Goal: Transaction & Acquisition: Book appointment/travel/reservation

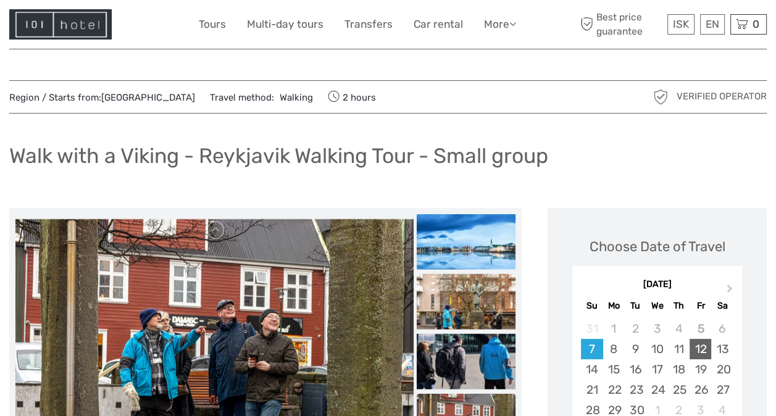
click at [699, 354] on div "12" at bounding box center [700, 349] width 22 height 20
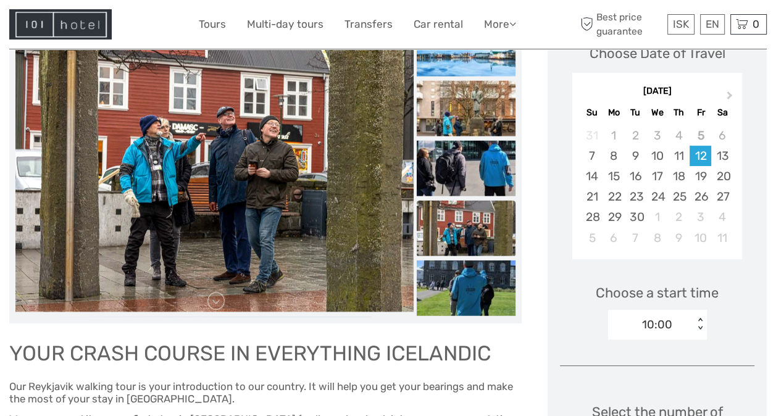
scroll to position [222, 0]
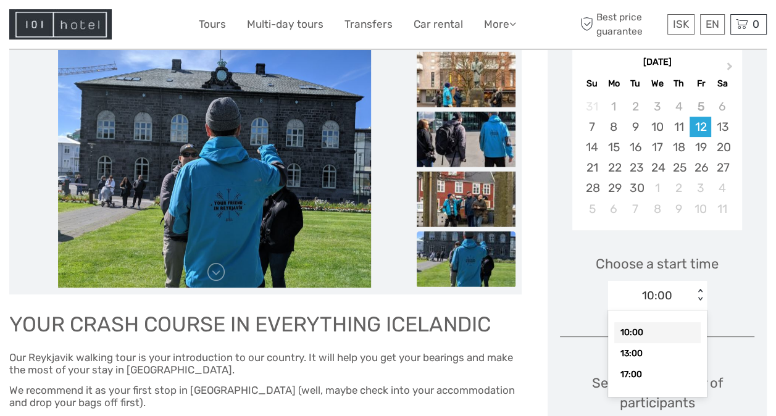
click at [698, 298] on div "< >" at bounding box center [699, 295] width 10 height 13
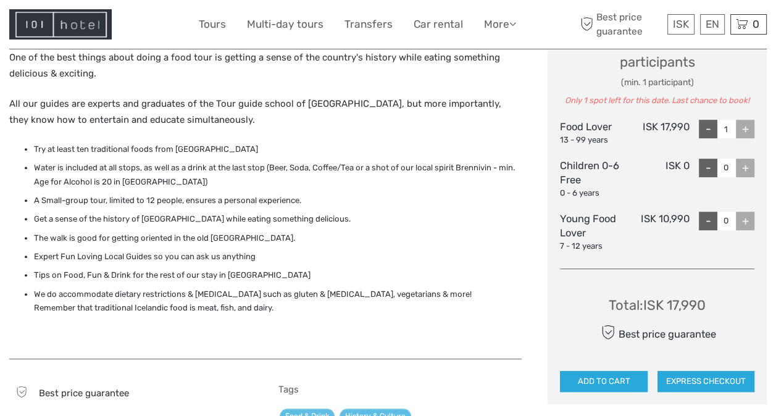
scroll to position [502, 0]
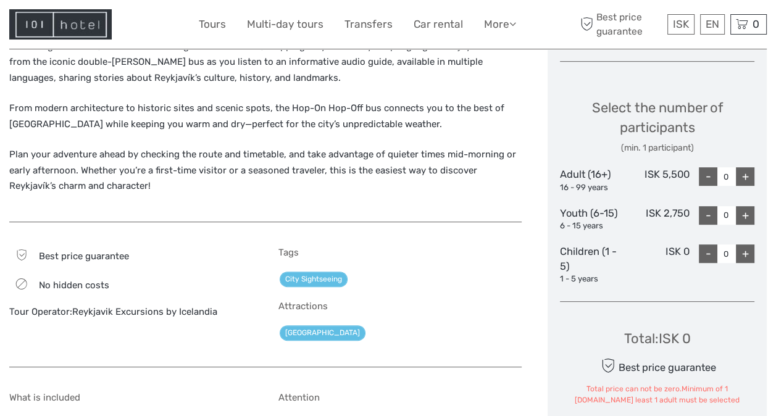
scroll to position [489, 0]
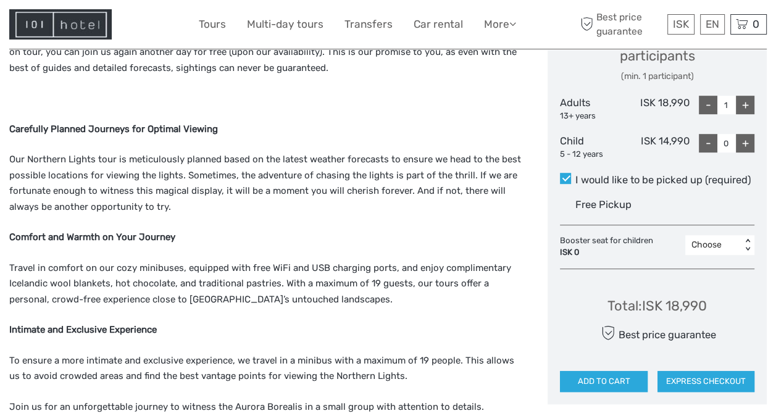
scroll to position [502, 0]
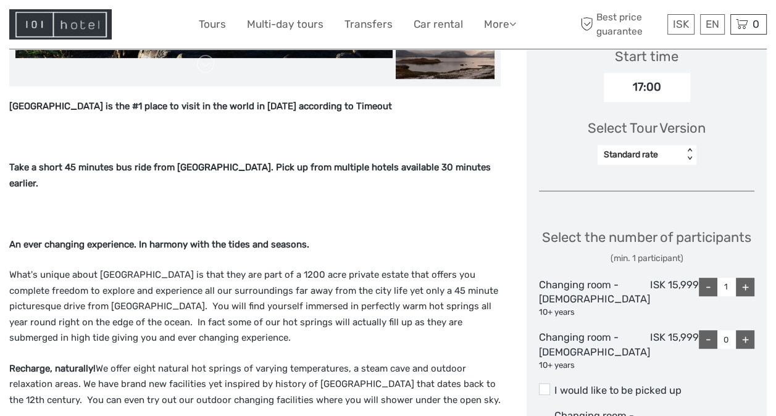
scroll to position [460, 0]
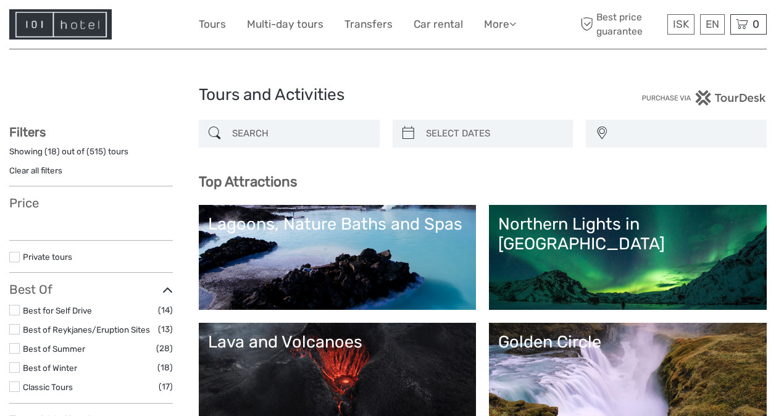
select select
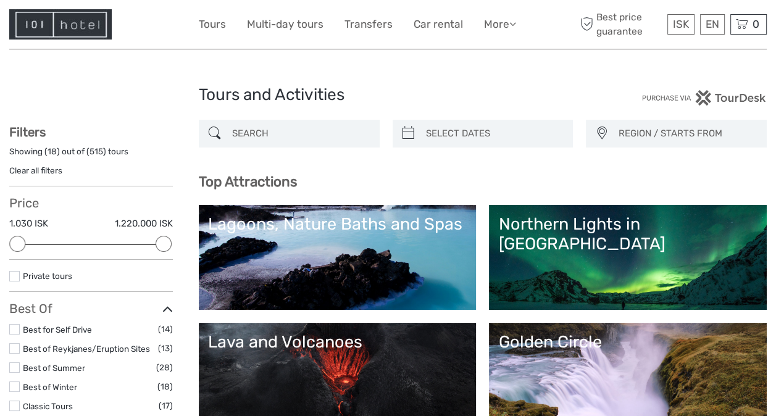
click at [701, 380] on link "Golden Circle" at bounding box center [627, 375] width 259 height 86
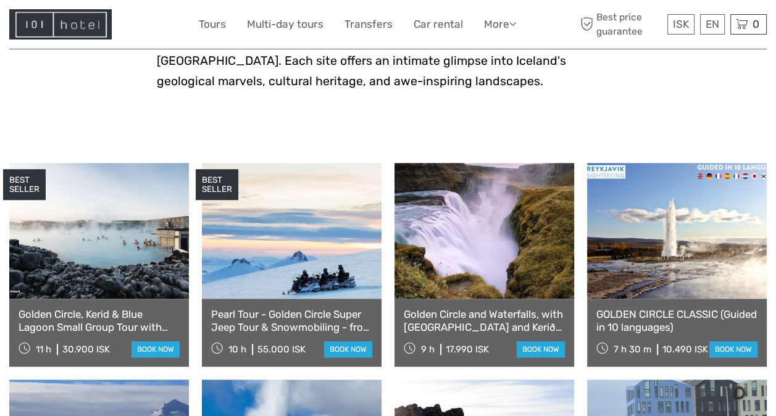
scroll to position [593, 0]
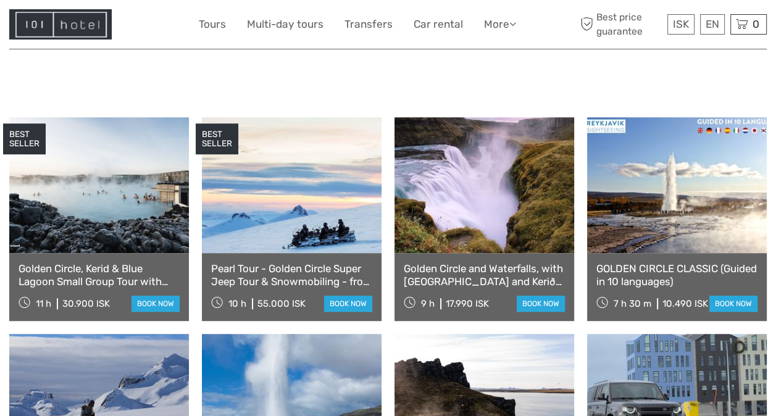
click at [118, 262] on link "Golden Circle, Kerid & Blue Lagoon Small Group Tour with Admission Ticket" at bounding box center [99, 274] width 161 height 25
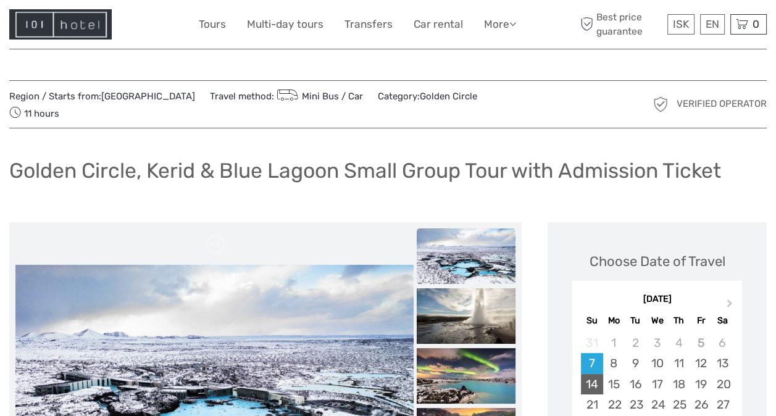
click at [596, 374] on div "14" at bounding box center [592, 384] width 22 height 20
click at [723, 353] on div "13" at bounding box center [722, 363] width 22 height 20
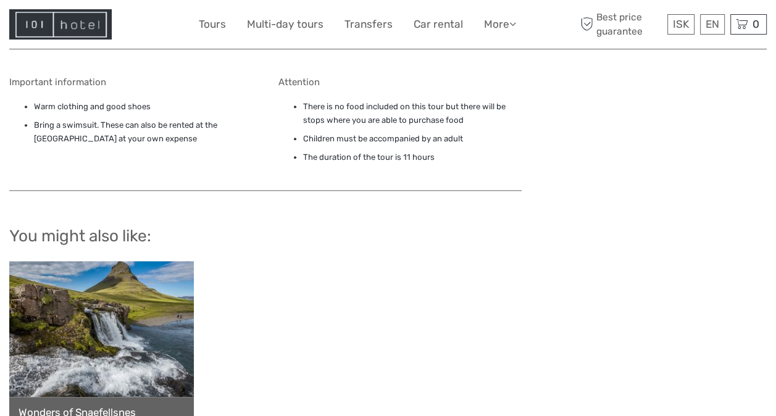
scroll to position [1189, 0]
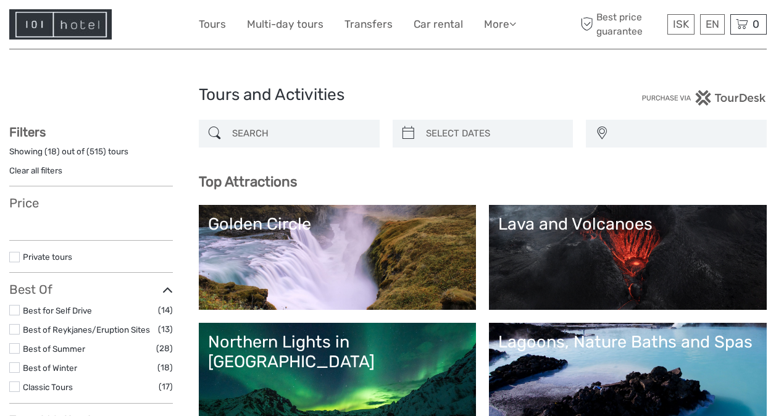
select select
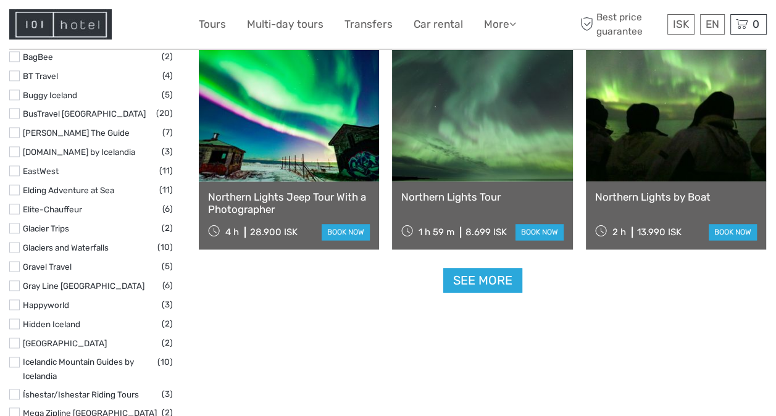
scroll to position [1568, 0]
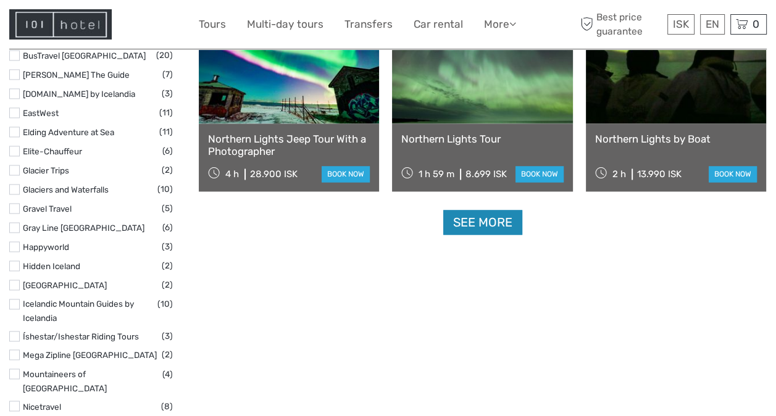
click at [478, 223] on link "See more" at bounding box center [482, 222] width 79 height 25
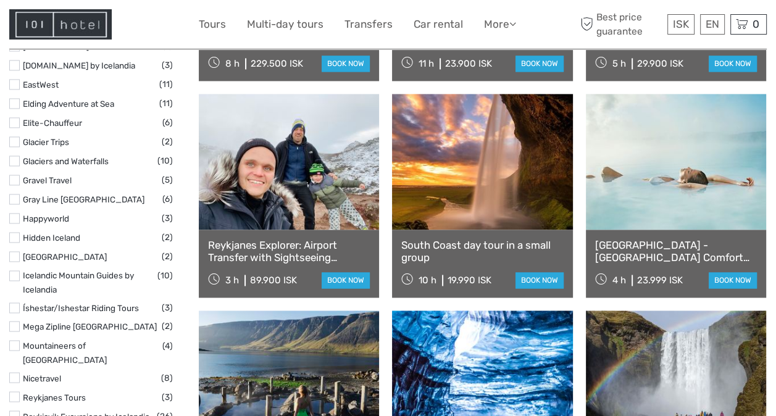
scroll to position [1638, 0]
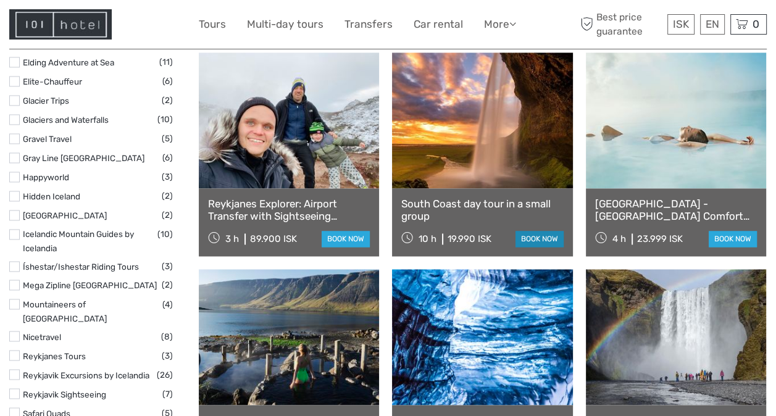
click at [530, 241] on link "book now" at bounding box center [539, 239] width 48 height 16
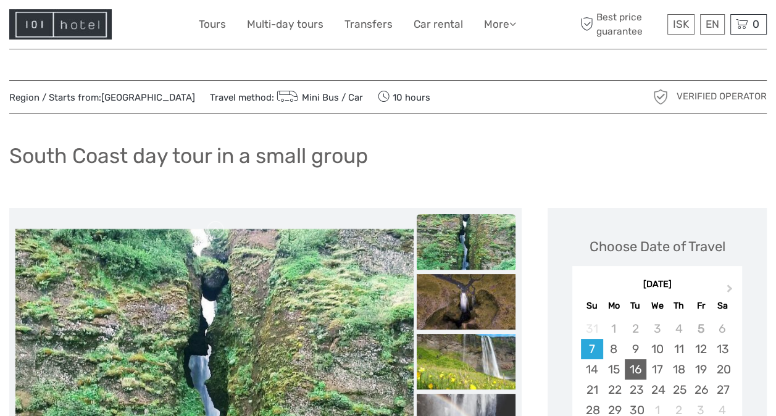
click at [634, 370] on div "16" at bounding box center [636, 369] width 22 height 20
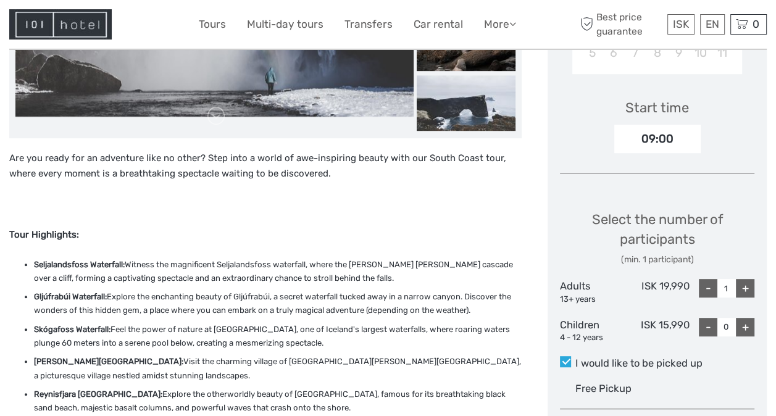
scroll to position [415, 0]
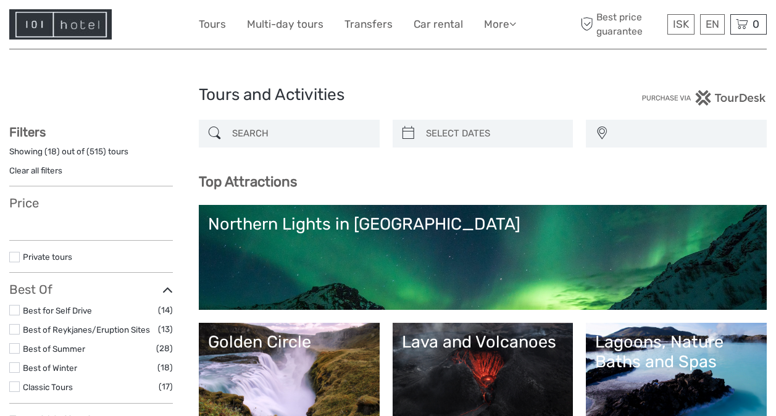
select select
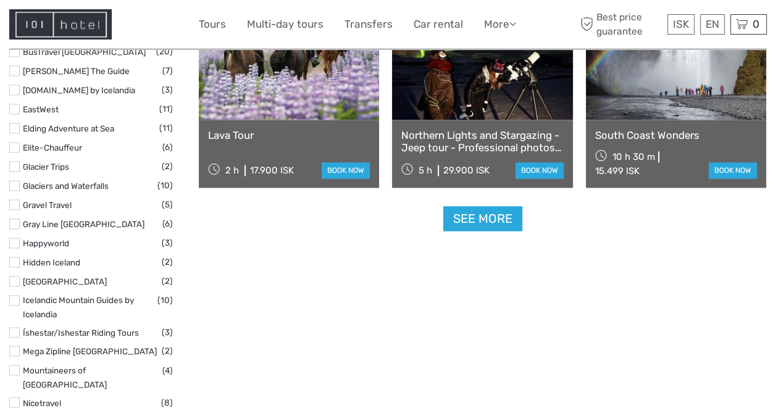
scroll to position [1593, 0]
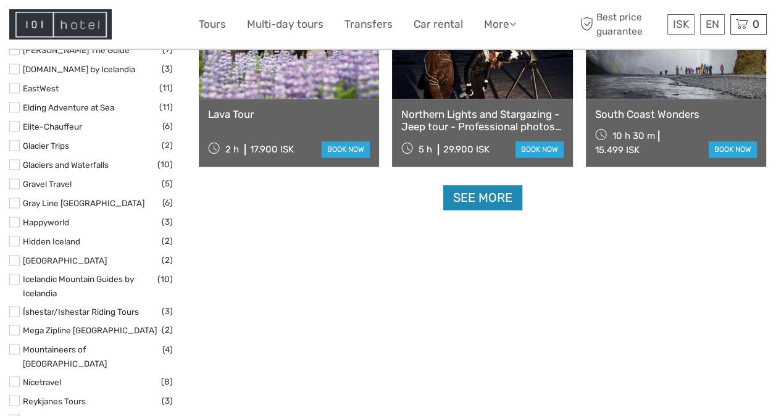
click at [495, 197] on link "See more" at bounding box center [482, 197] width 79 height 25
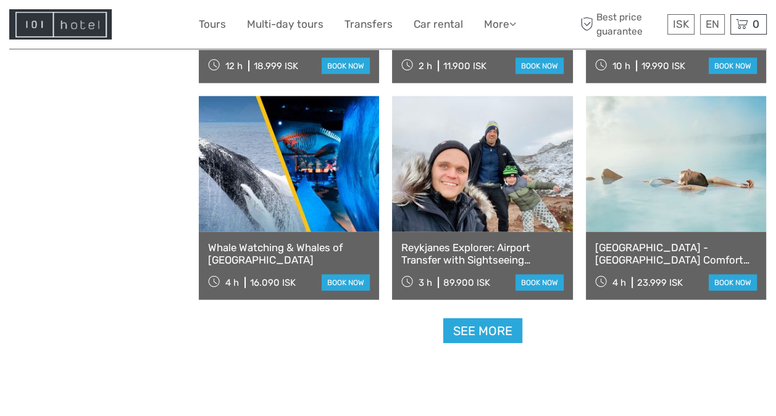
scroll to position [2481, 0]
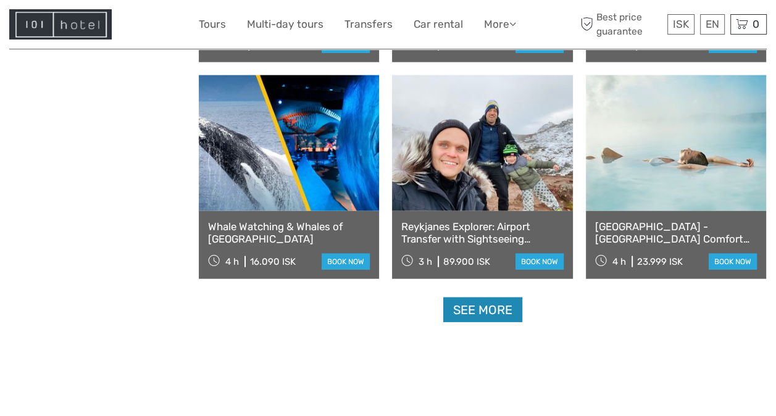
click at [462, 310] on link "See more" at bounding box center [482, 310] width 79 height 25
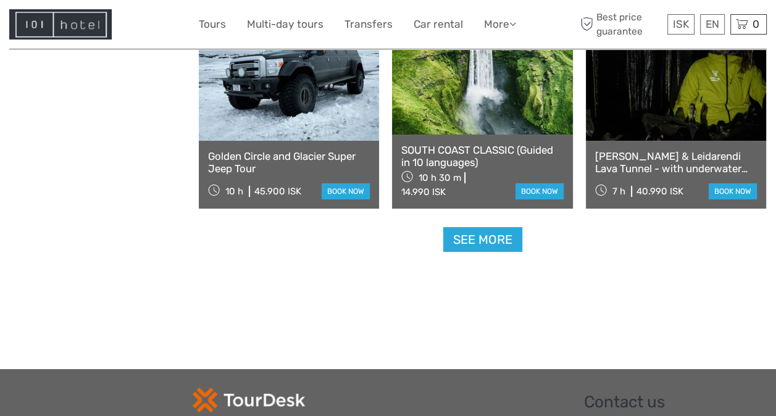
scroll to position [3892, 0]
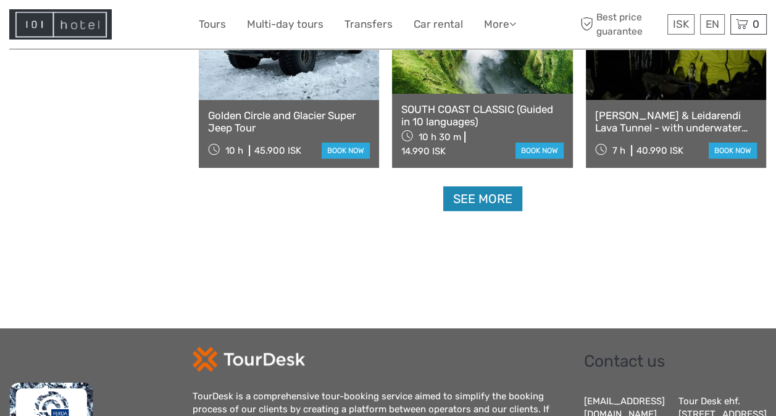
click at [496, 194] on link "See more" at bounding box center [482, 198] width 79 height 25
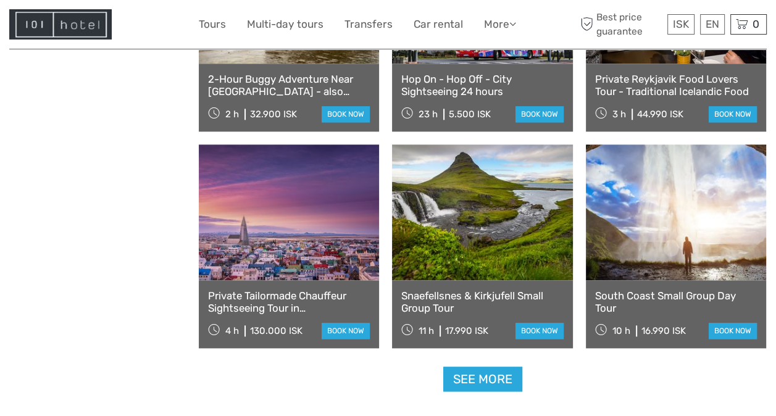
scroll to position [5037, 0]
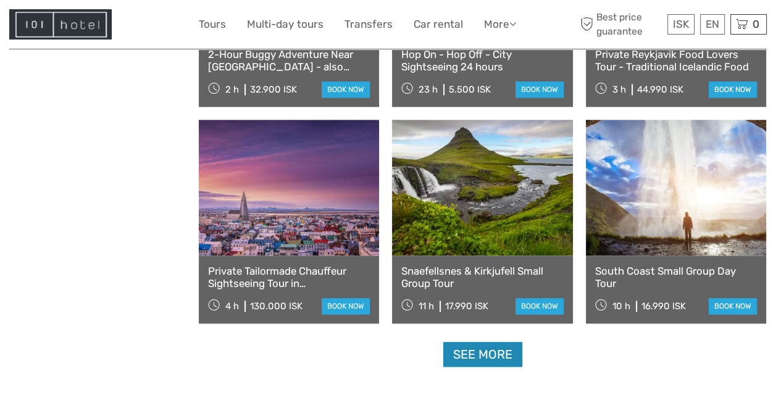
click at [483, 350] on link "See more" at bounding box center [482, 354] width 79 height 25
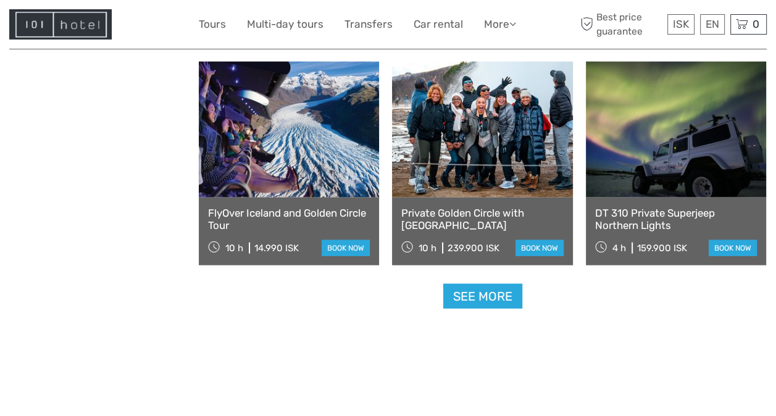
scroll to position [6411, 0]
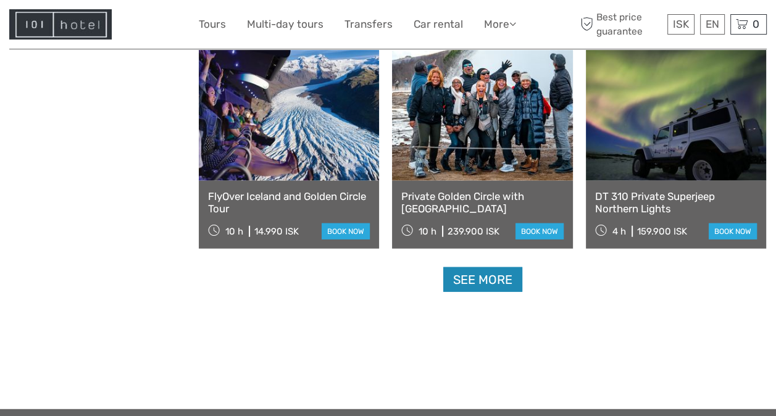
click at [495, 287] on link "See more" at bounding box center [482, 279] width 79 height 25
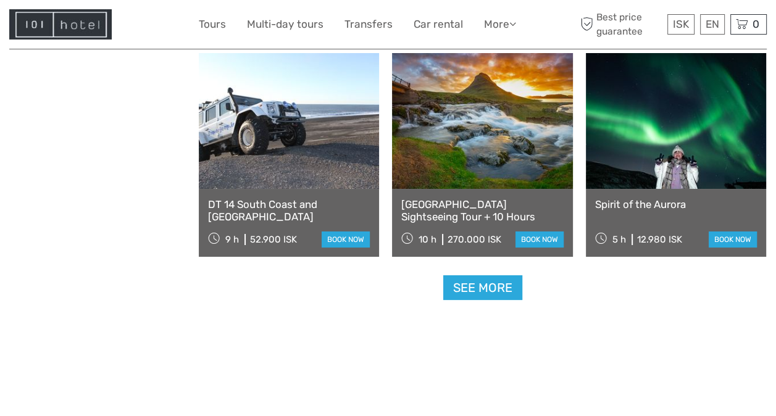
scroll to position [7716, 0]
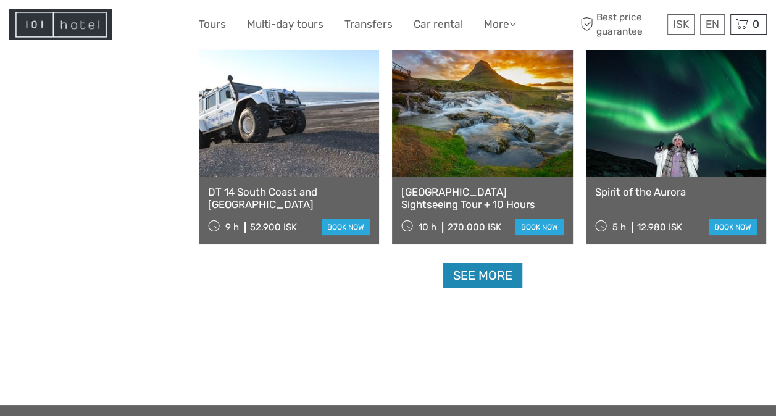
click at [467, 279] on link "See more" at bounding box center [482, 275] width 79 height 25
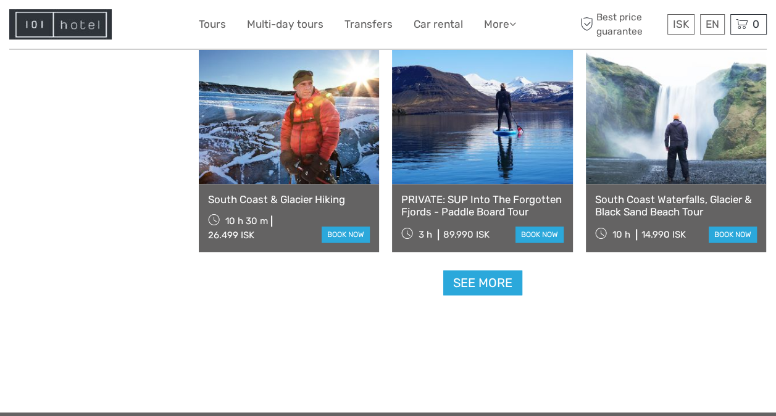
scroll to position [9016, 0]
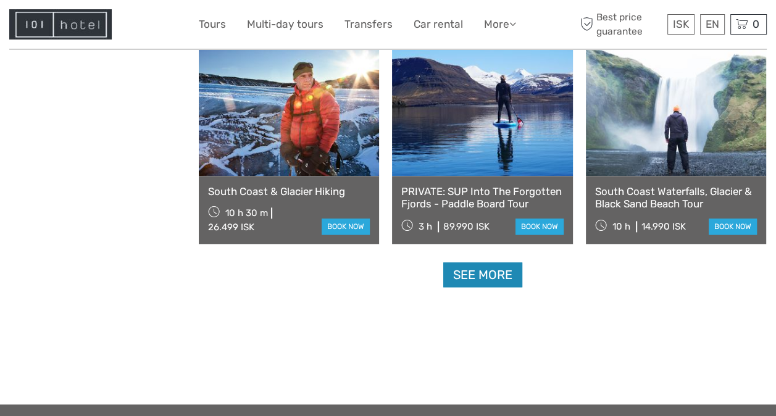
click at [491, 277] on link "See more" at bounding box center [482, 274] width 79 height 25
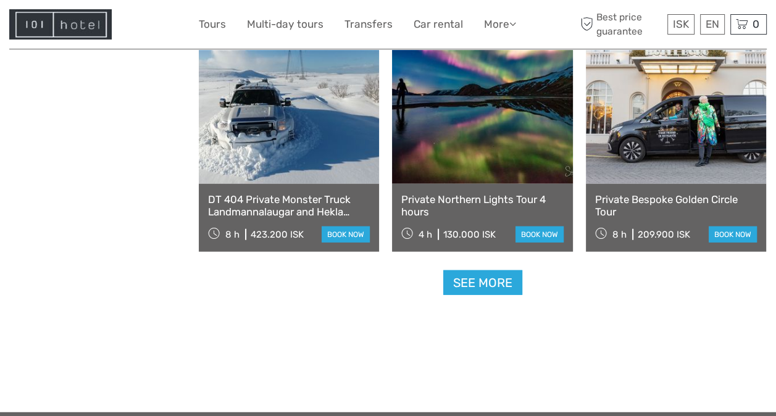
scroll to position [10349, 0]
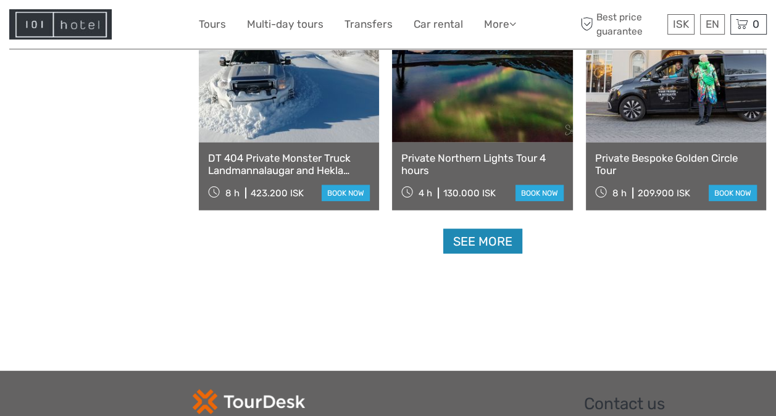
click at [488, 241] on link "See more" at bounding box center [482, 241] width 79 height 25
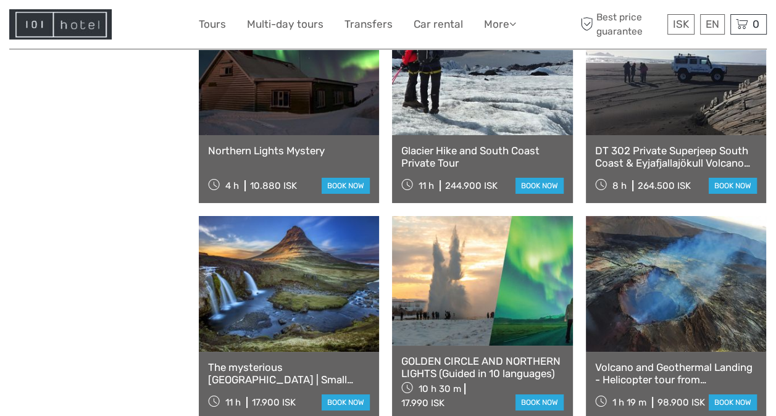
scroll to position [11514, 0]
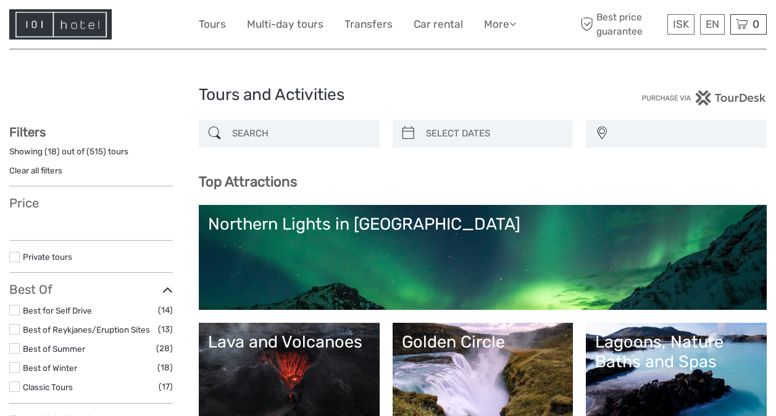
select select
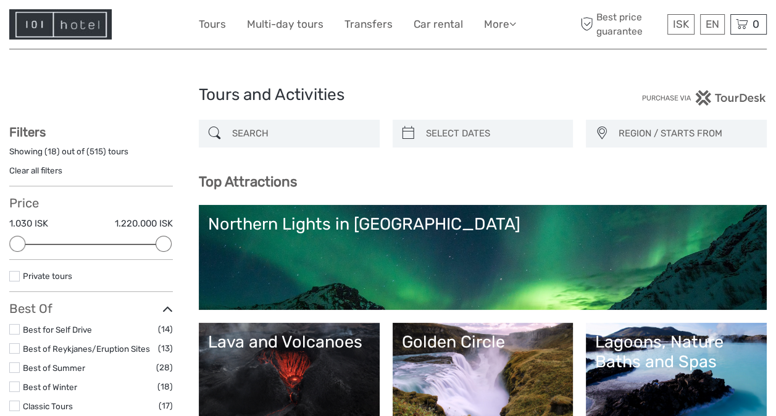
click at [272, 349] on div "Lava and Volcanoes" at bounding box center [289, 342] width 162 height 20
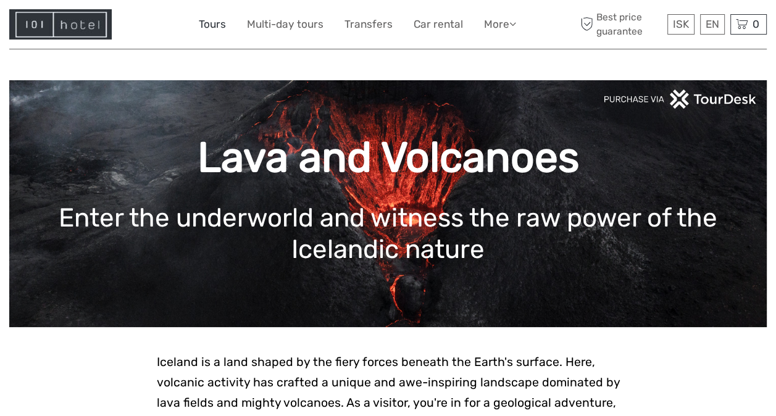
click at [215, 22] on link "Tours" at bounding box center [212, 24] width 27 height 18
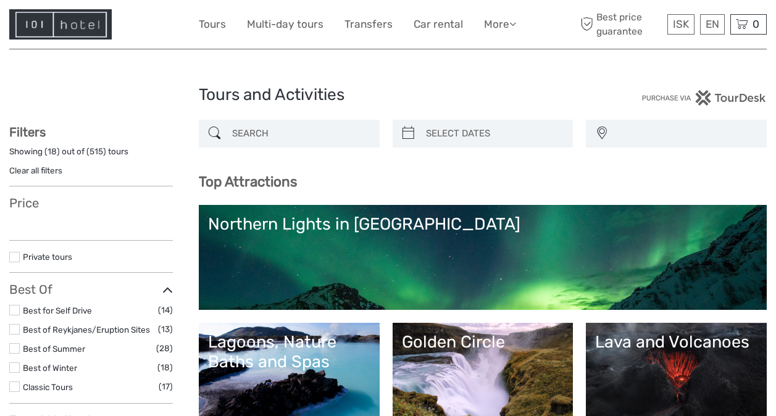
select select
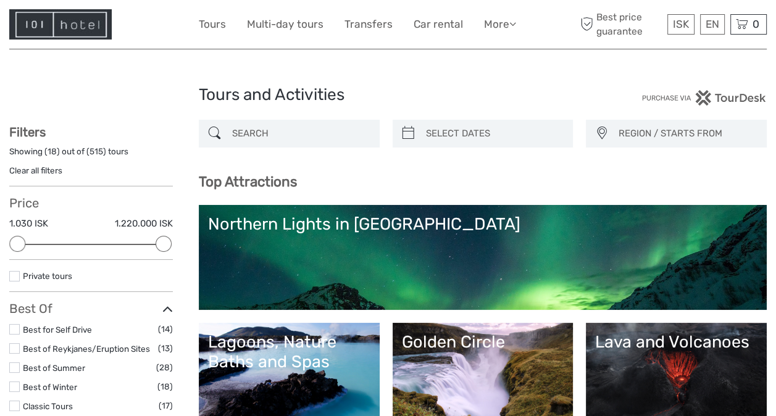
click at [309, 131] on input "search" at bounding box center [300, 134] width 146 height 22
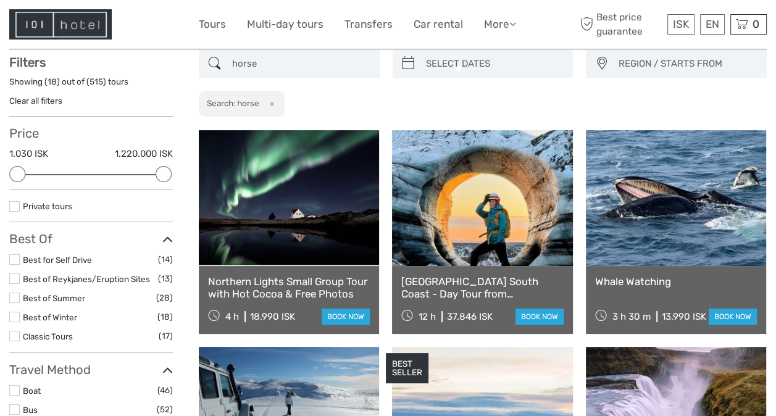
scroll to position [70, 0]
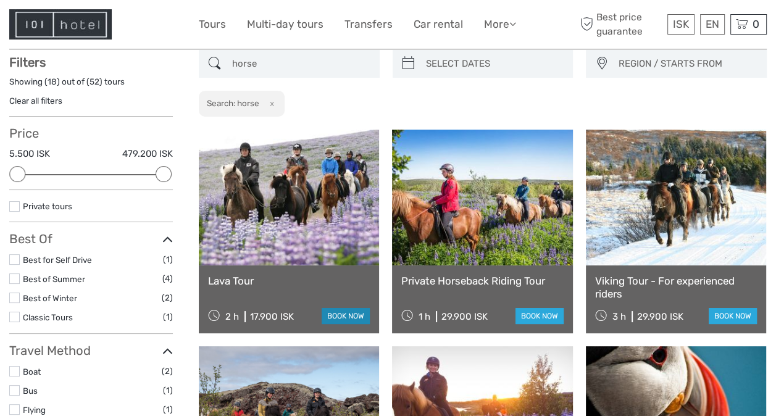
type input "horse"
click at [338, 320] on link "book now" at bounding box center [346, 316] width 48 height 16
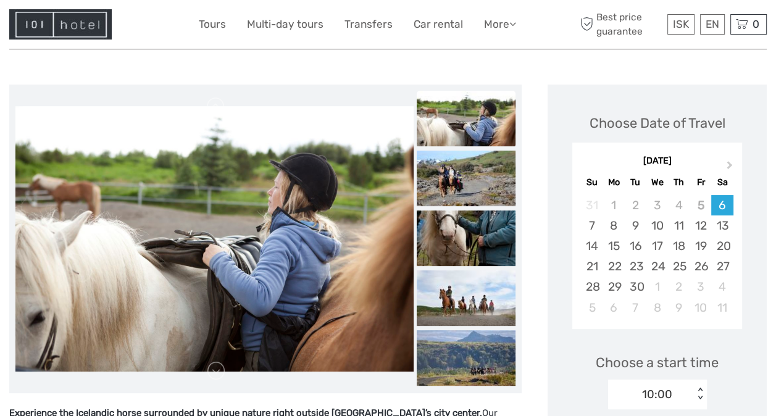
scroll to position [115, 0]
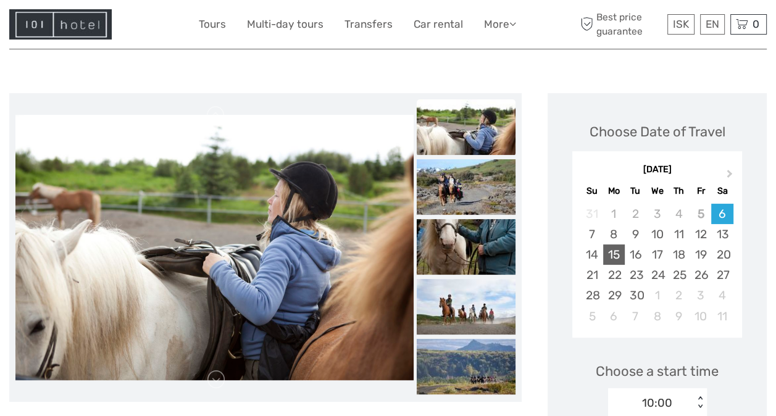
click at [606, 257] on div "15" at bounding box center [614, 254] width 22 height 20
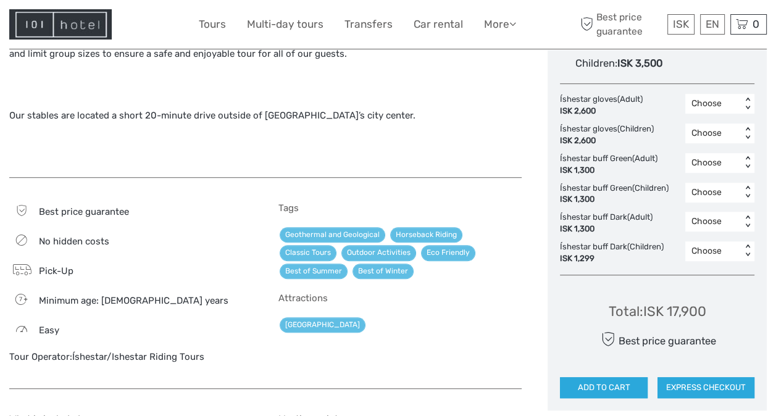
scroll to position [732, 0]
